Goal: Transaction & Acquisition: Purchase product/service

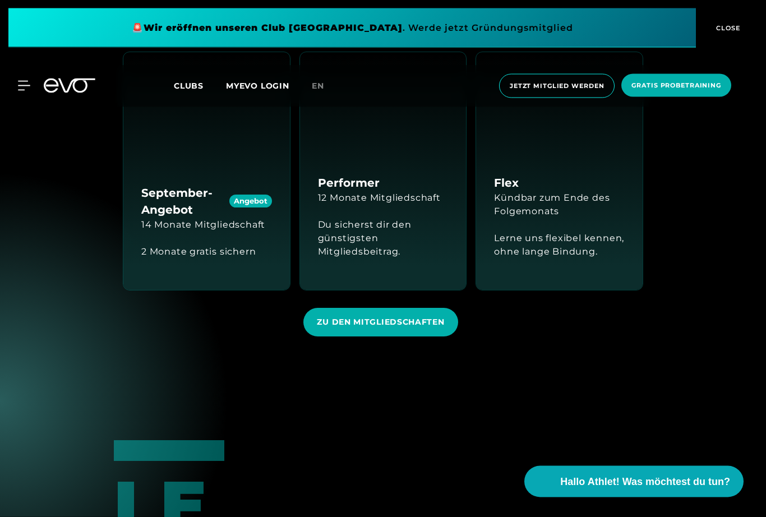
scroll to position [1173, 0]
click at [391, 336] on span "ZU DEN MITGLIEDSCHAFTEN" at bounding box center [380, 322] width 154 height 29
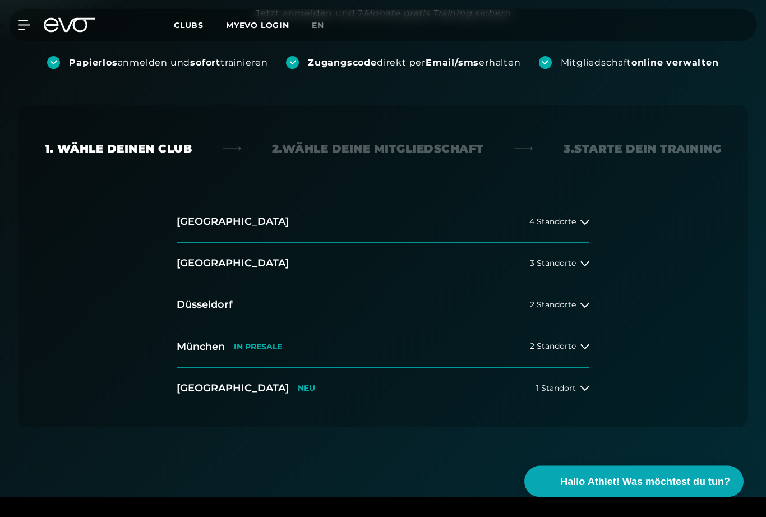
scroll to position [191, 0]
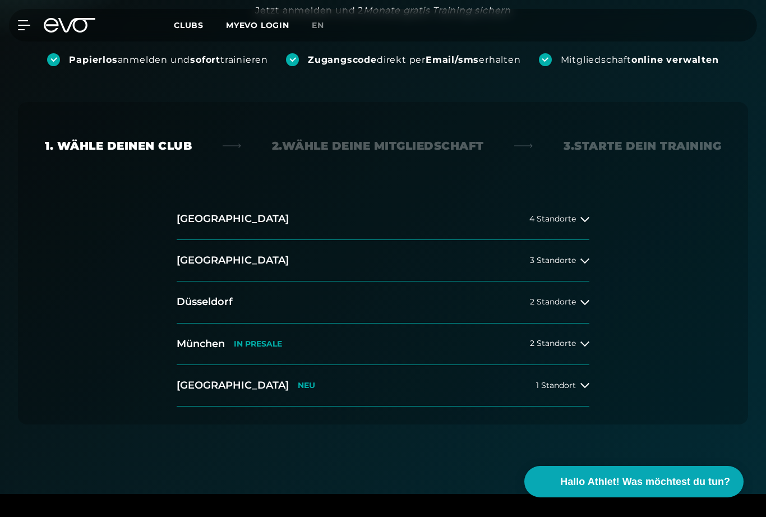
click at [585, 310] on button "[GEOGRAPHIC_DATA] 2 Standorte" at bounding box center [383, 301] width 413 height 41
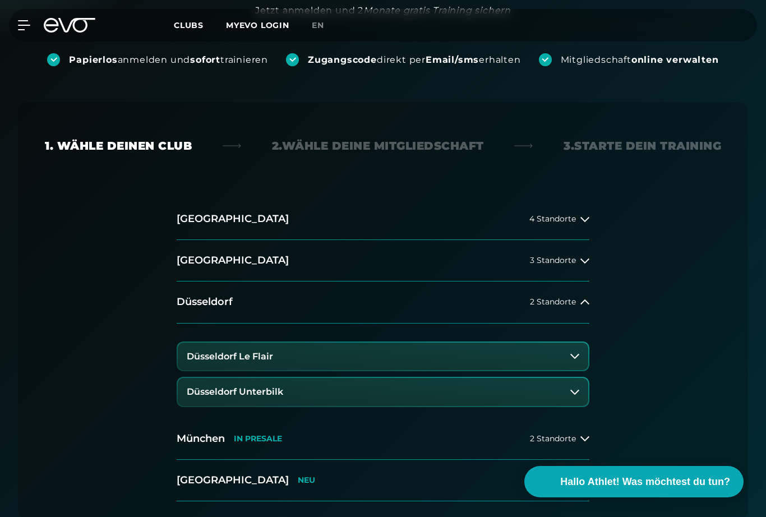
click at [565, 395] on button "Düsseldorf Unterbilk" at bounding box center [383, 392] width 410 height 28
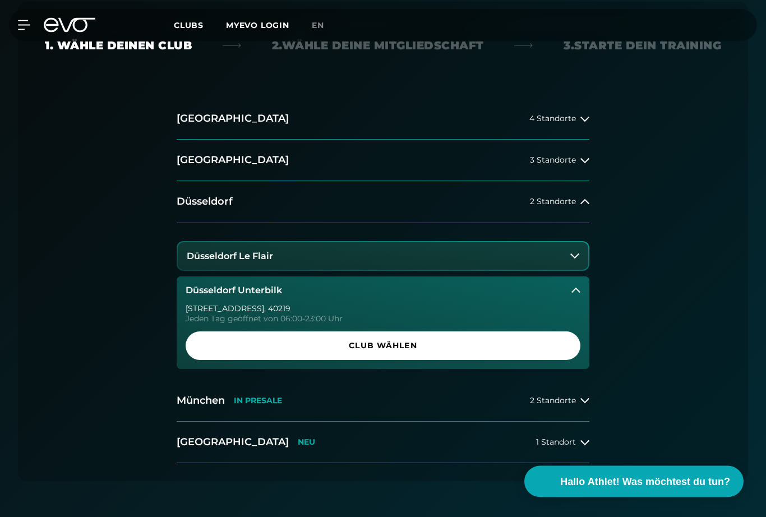
scroll to position [291, 0]
click at [549, 353] on link "Club wählen" at bounding box center [383, 345] width 395 height 29
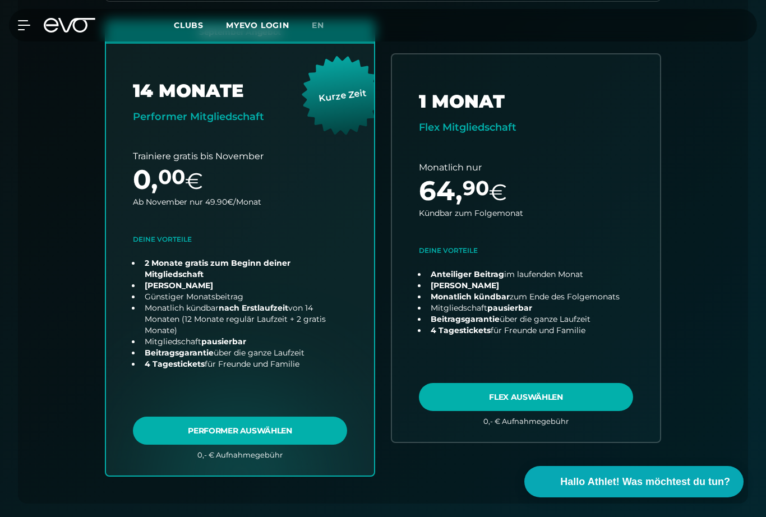
scroll to position [272, 0]
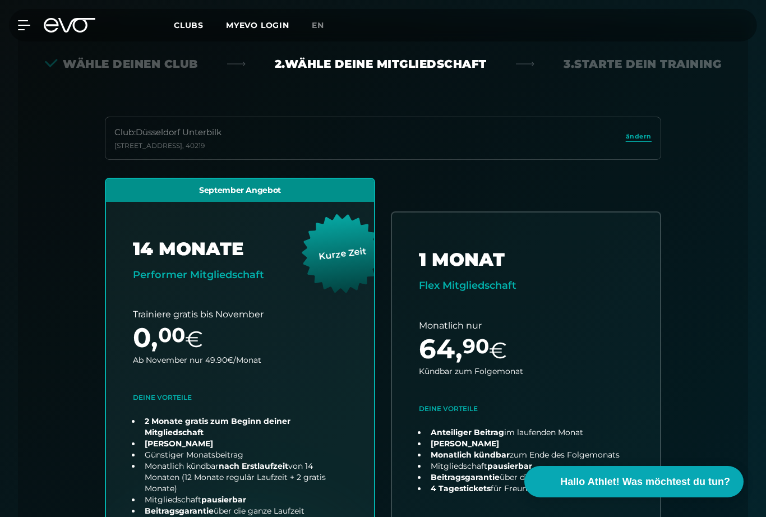
click at [642, 136] on span "ändern" at bounding box center [639, 137] width 26 height 10
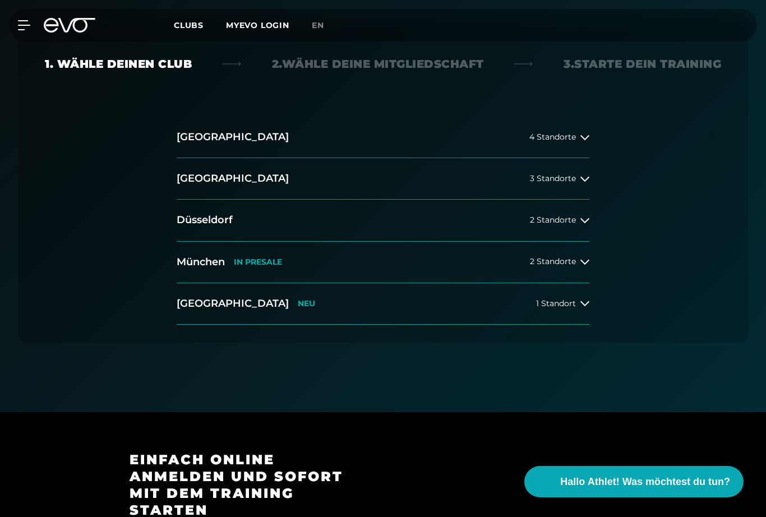
click at [582, 216] on div at bounding box center [584, 220] width 9 height 9
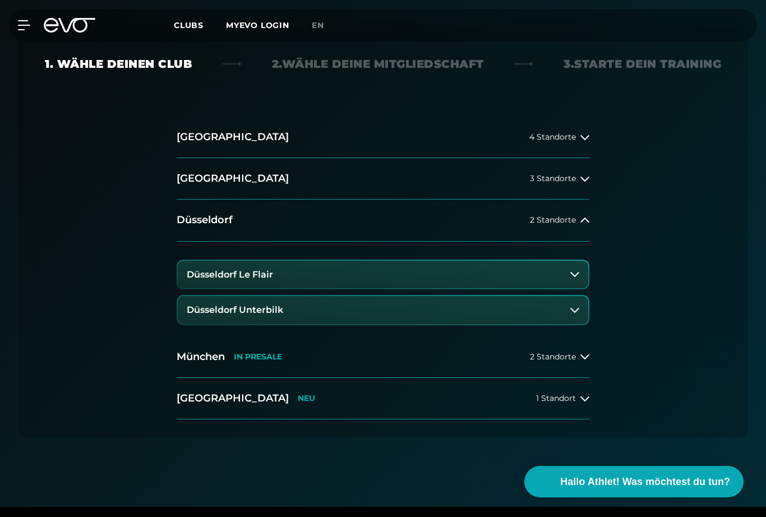
click at [485, 280] on button "Düsseldorf Le Flair" at bounding box center [383, 275] width 410 height 28
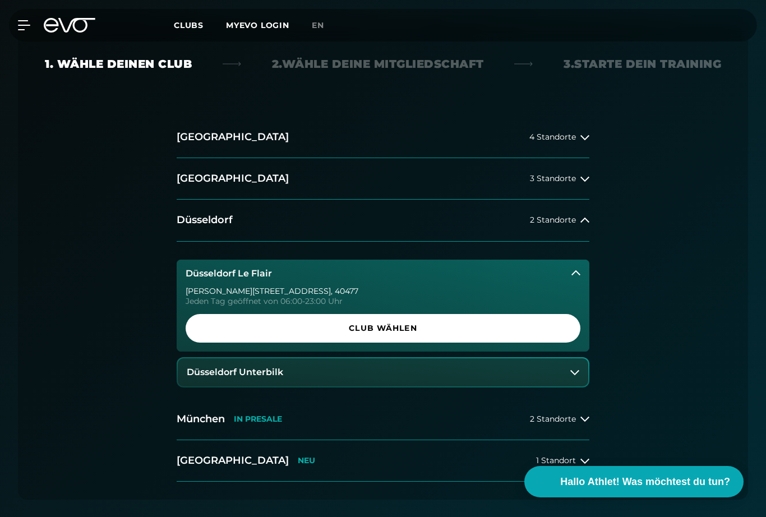
click at [509, 333] on span "Club wählen" at bounding box center [383, 328] width 368 height 12
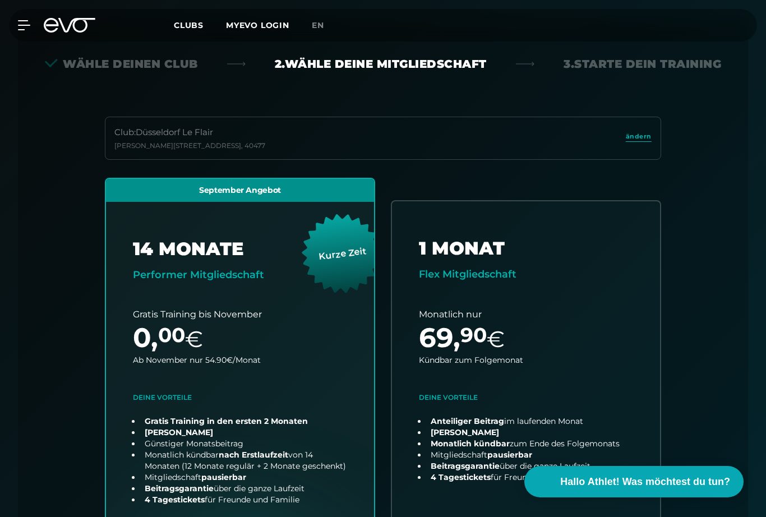
scroll to position [293, 0]
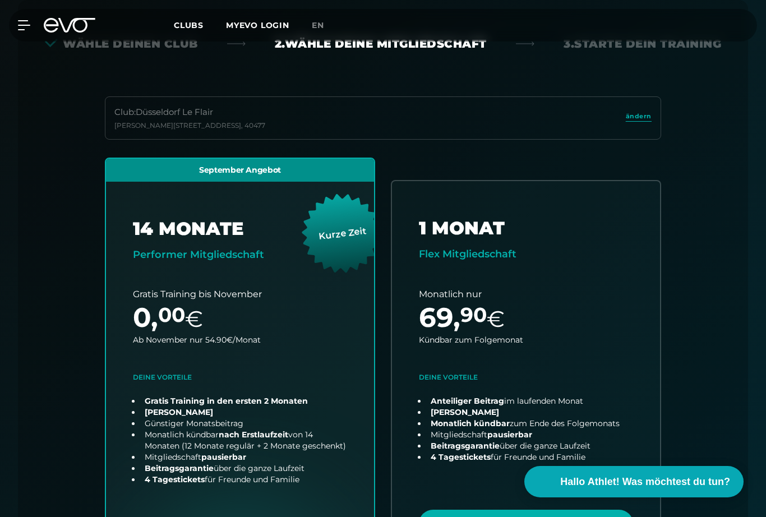
click at [636, 118] on span "ändern" at bounding box center [639, 117] width 26 height 10
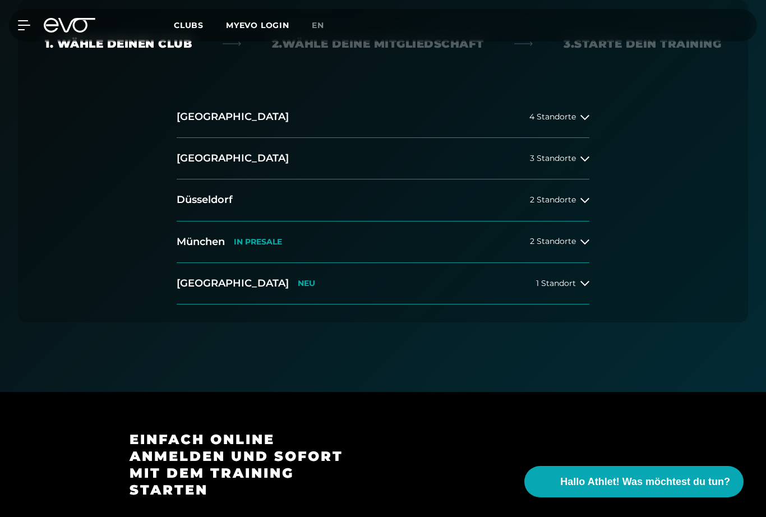
click at [574, 207] on button "[GEOGRAPHIC_DATA] 2 Standorte" at bounding box center [383, 199] width 413 height 41
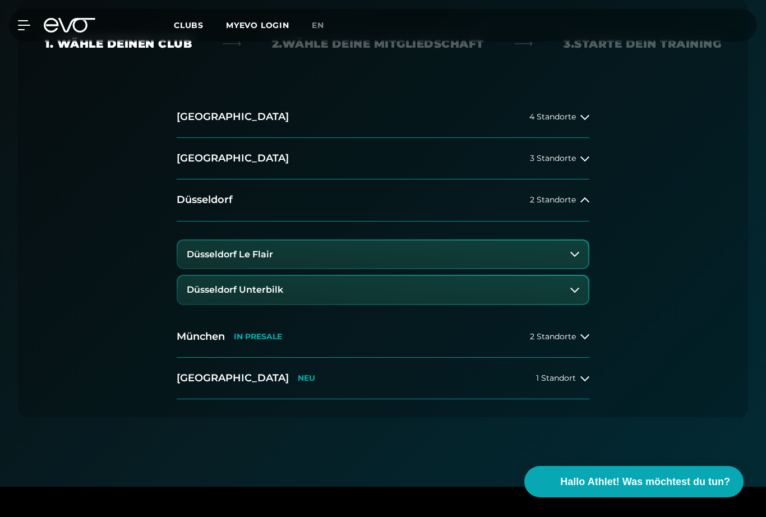
click at [530, 297] on button "Düsseldorf Unterbilk" at bounding box center [383, 290] width 410 height 28
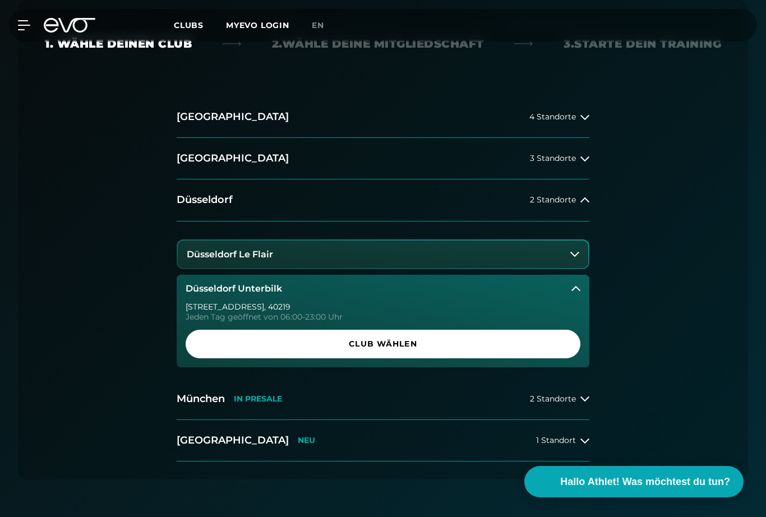
click at [460, 344] on span "Club wählen" at bounding box center [383, 344] width 368 height 12
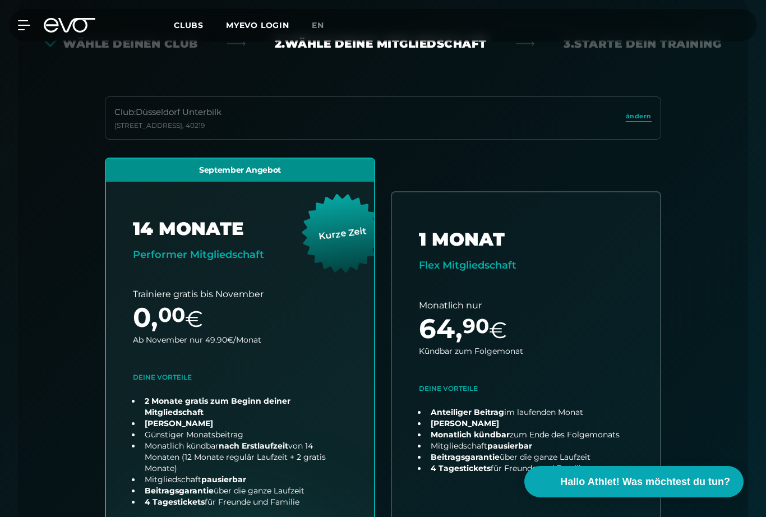
scroll to position [272, 0]
